Goal: Information Seeking & Learning: Learn about a topic

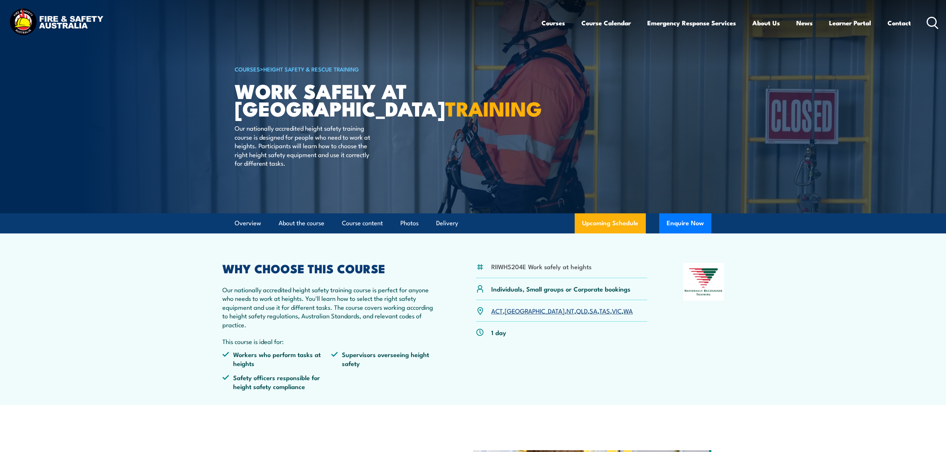
click at [929, 20] on icon at bounding box center [932, 23] width 12 height 12
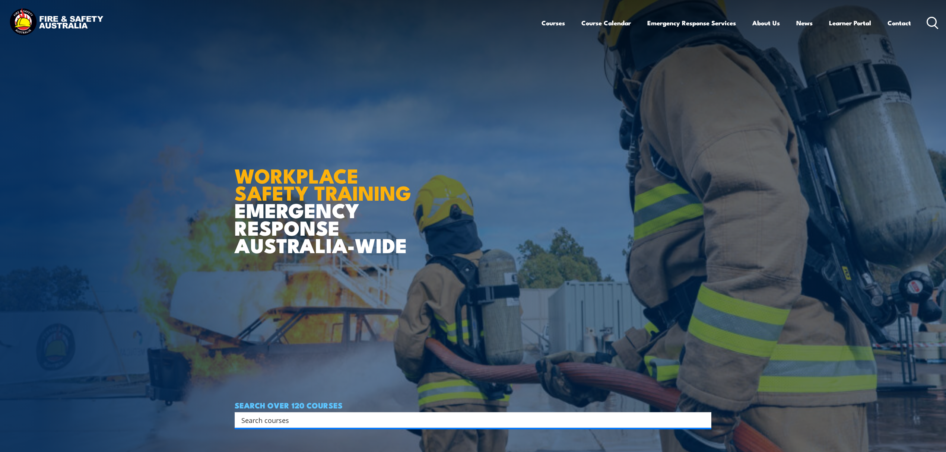
click at [282, 419] on input "Search input" at bounding box center [468, 419] width 454 height 11
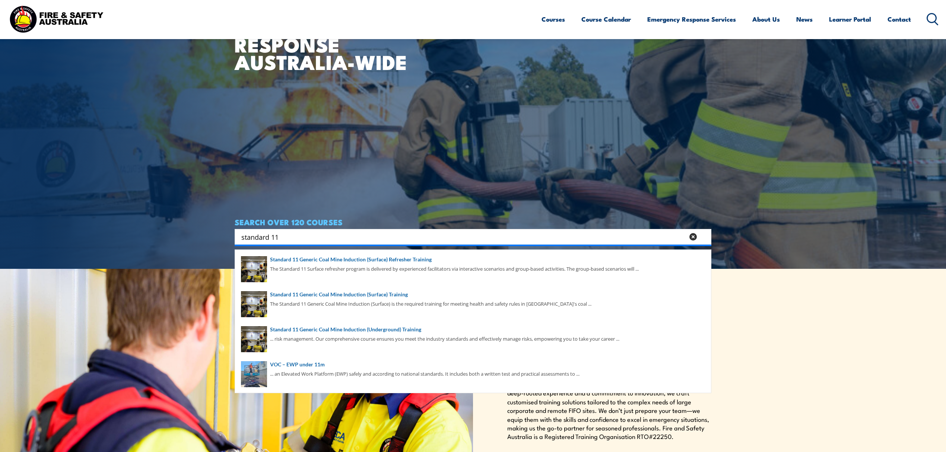
scroll to position [198, 0]
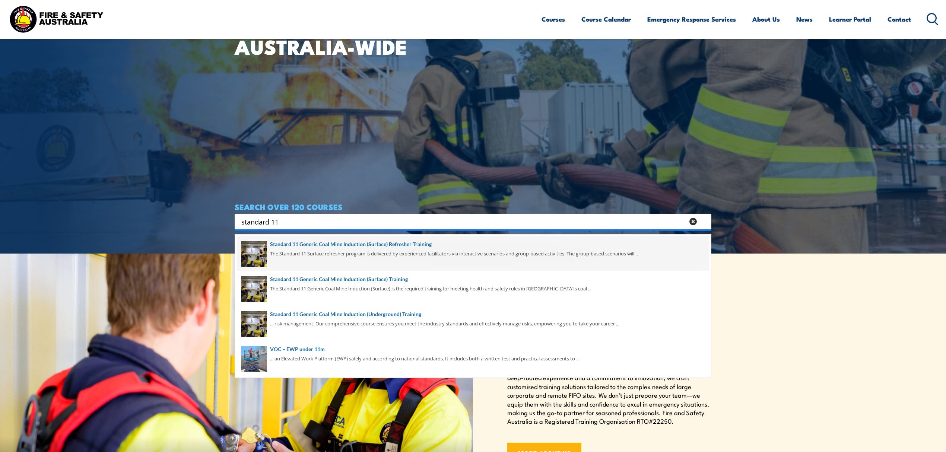
type input "standard 11"
click at [425, 245] on span at bounding box center [473, 253] width 472 height 35
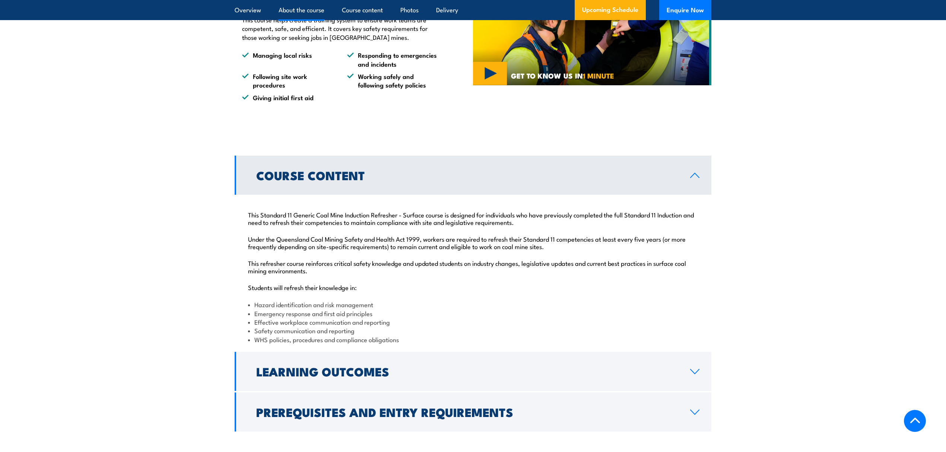
scroll to position [645, 0]
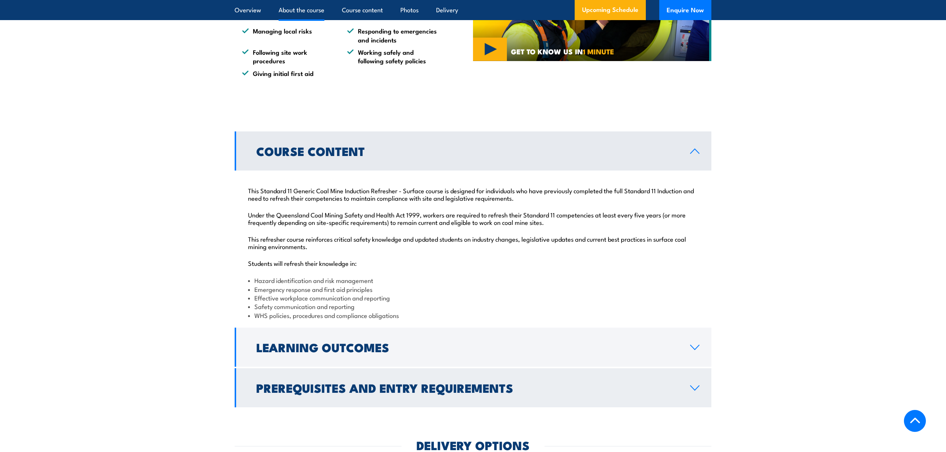
click at [316, 393] on h2 "Prerequisites and Entry Requirements" at bounding box center [467, 387] width 422 height 10
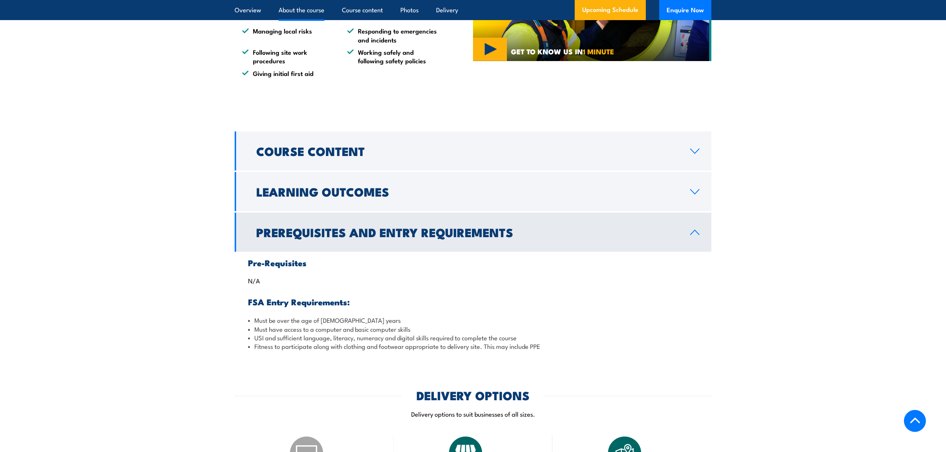
click at [328, 221] on link "Prerequisites and Entry Requirements" at bounding box center [473, 232] width 477 height 39
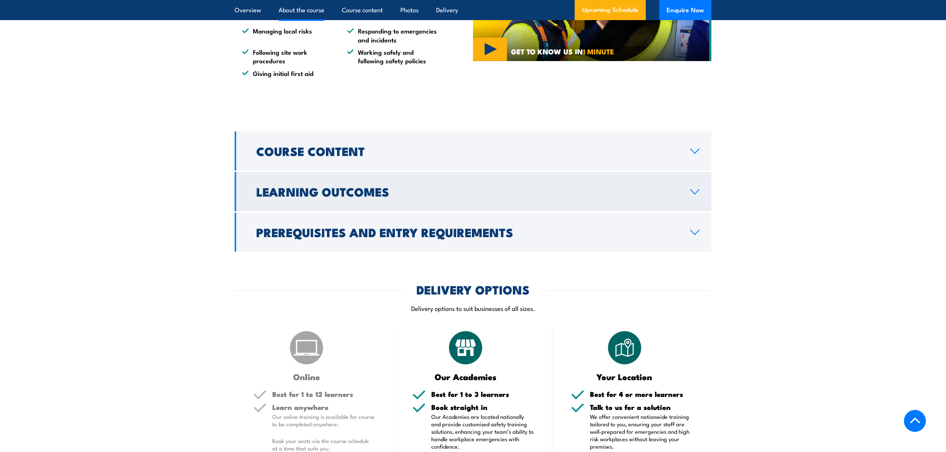
click at [333, 190] on h2 "Learning Outcomes" at bounding box center [467, 191] width 422 height 10
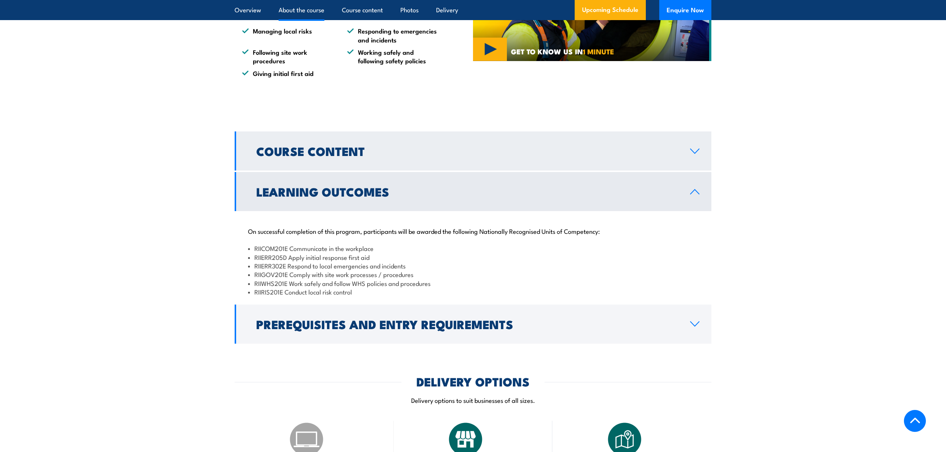
click at [357, 136] on link "Course Content" at bounding box center [473, 150] width 477 height 39
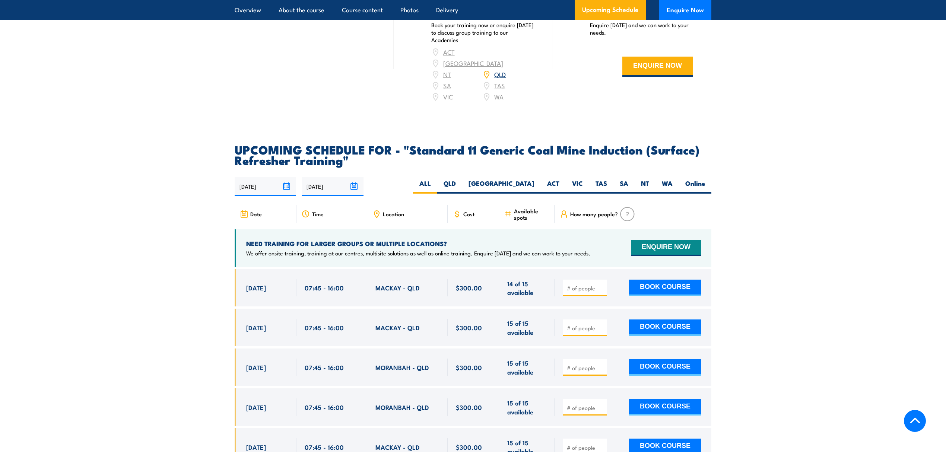
scroll to position [1192, 0]
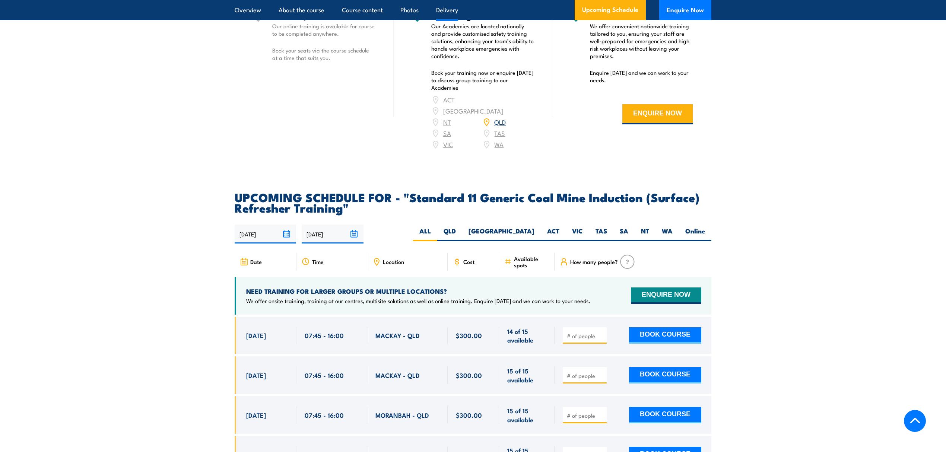
drag, startPoint x: 413, startPoint y: 182, endPoint x: 411, endPoint y: 188, distance: 5.9
click at [411, 192] on h2 "UPCOMING SCHEDULE FOR - "Standard 11 Generic Coal Mine Induction (Surface) Refr…" at bounding box center [473, 202] width 477 height 21
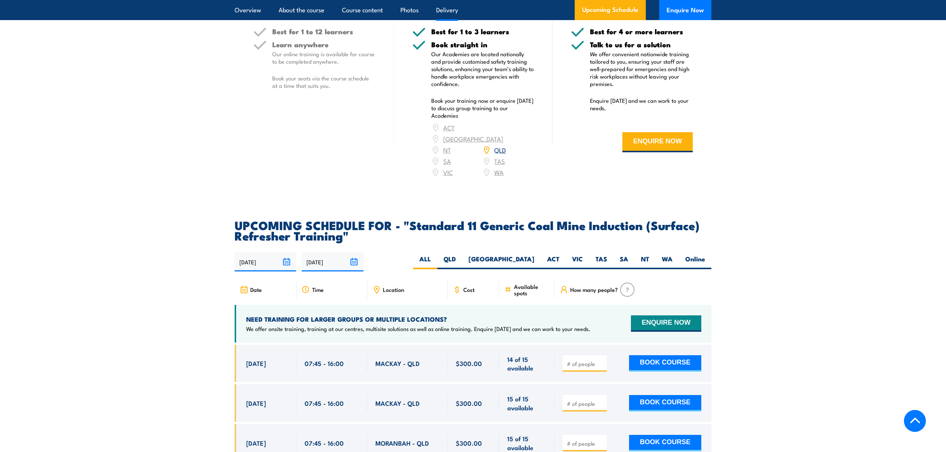
scroll to position [1142, 0]
